Goal: Navigation & Orientation: Find specific page/section

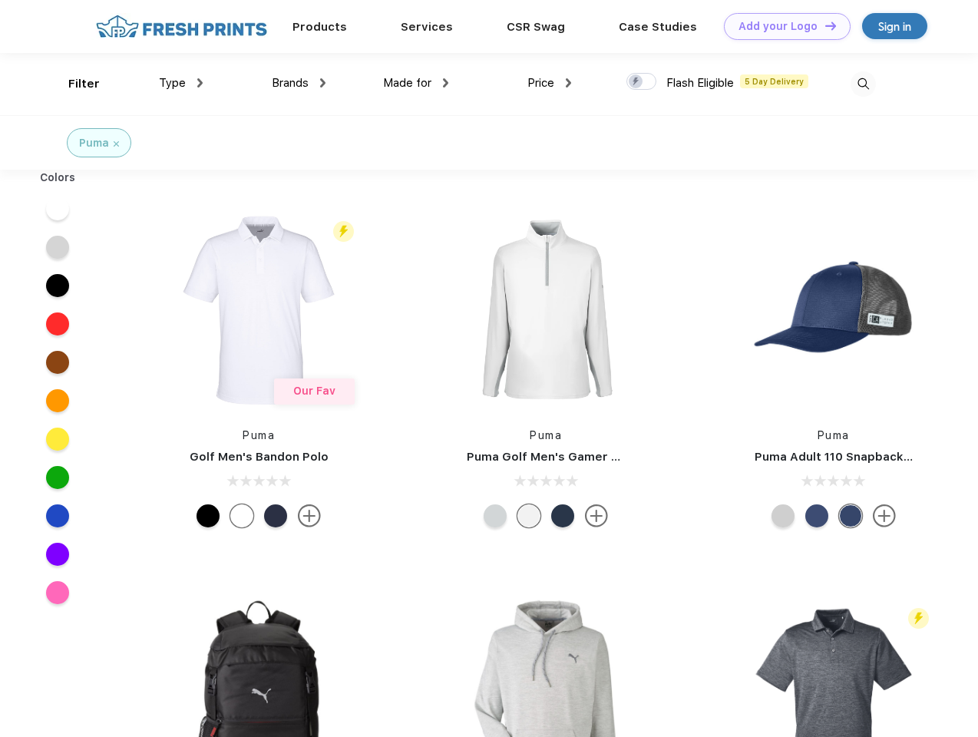
click at [781, 26] on link "Add your Logo Design Tool" at bounding box center [787, 26] width 127 height 27
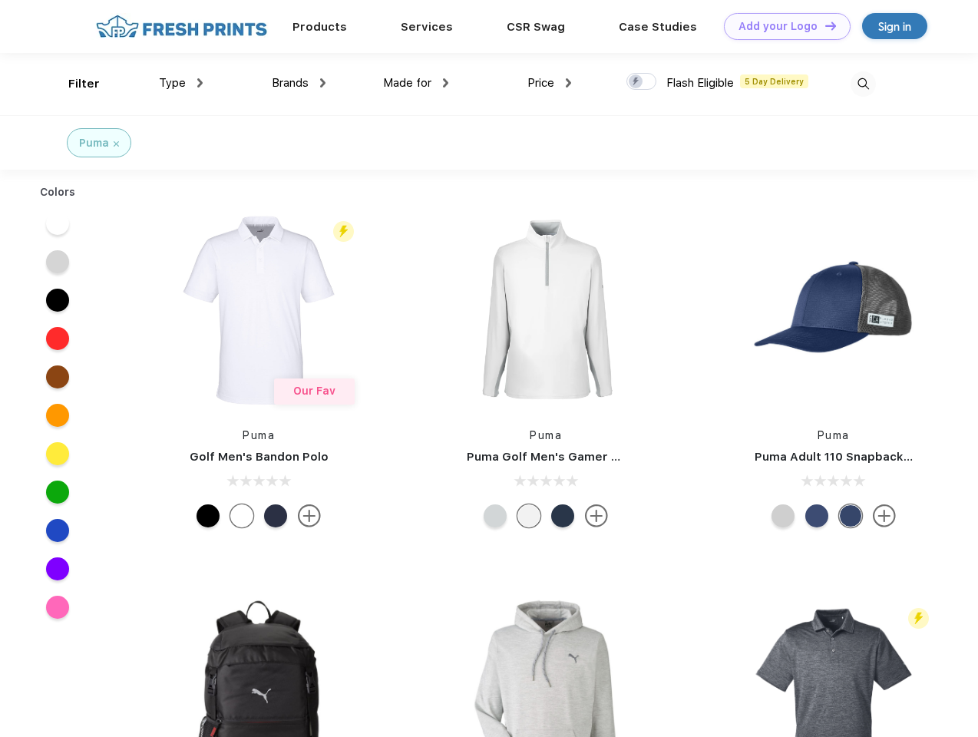
click at [0, 0] on div "Design Tool" at bounding box center [0, 0] width 0 height 0
click at [824, 25] on link "Add your Logo Design Tool" at bounding box center [787, 26] width 127 height 27
click at [74, 84] on div "Filter" at bounding box center [83, 84] width 31 height 18
click at [181, 83] on span "Type" at bounding box center [172, 83] width 27 height 14
click at [299, 83] on span "Brands" at bounding box center [290, 83] width 37 height 14
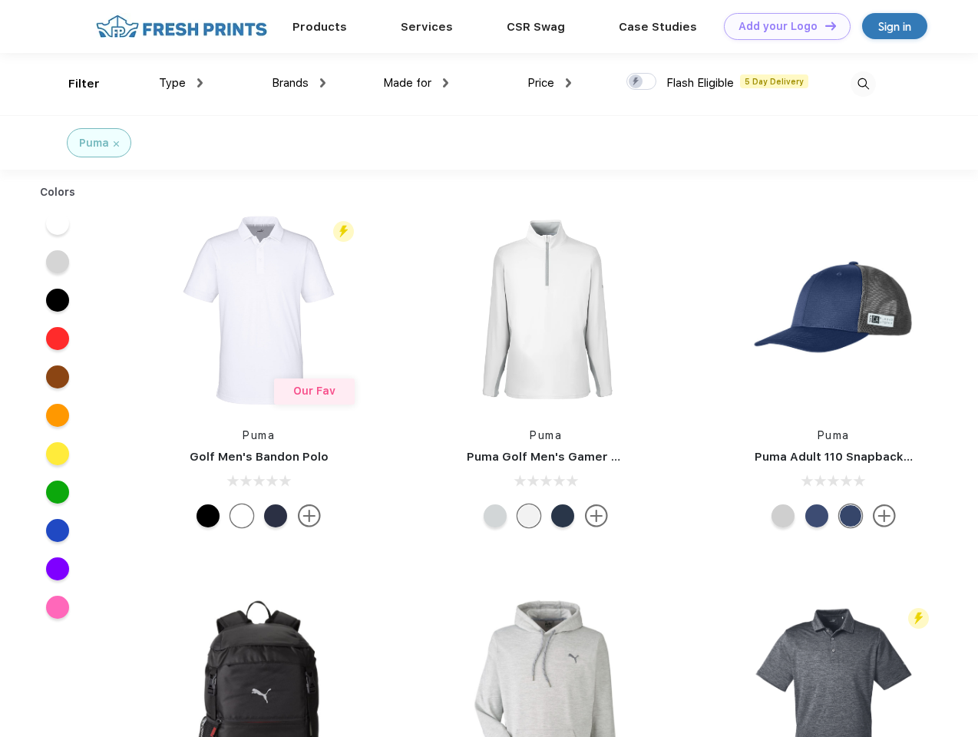
click at [416, 83] on span "Made for" at bounding box center [407, 83] width 48 height 14
click at [550, 83] on span "Price" at bounding box center [540, 83] width 27 height 14
click at [642, 82] on div at bounding box center [641, 81] width 30 height 17
click at [636, 82] on input "checkbox" at bounding box center [631, 77] width 10 height 10
click at [863, 84] on img at bounding box center [863, 83] width 25 height 25
